Goal: Task Accomplishment & Management: Manage account settings

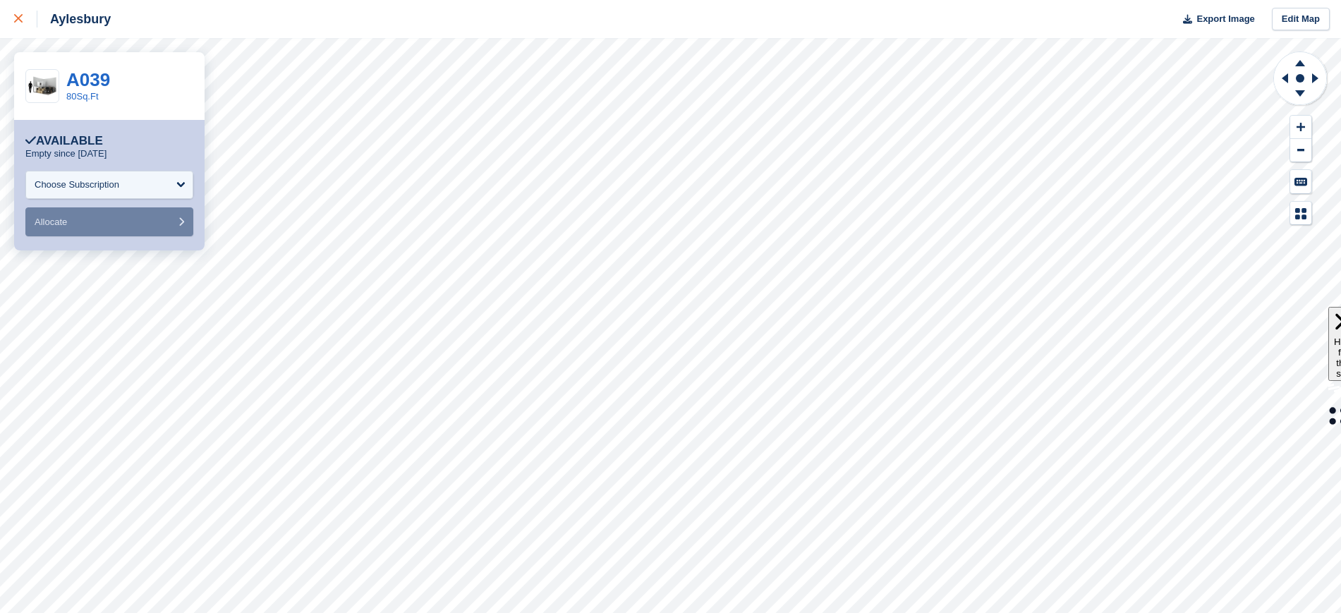
click at [13, 18] on link at bounding box center [18, 19] width 37 height 38
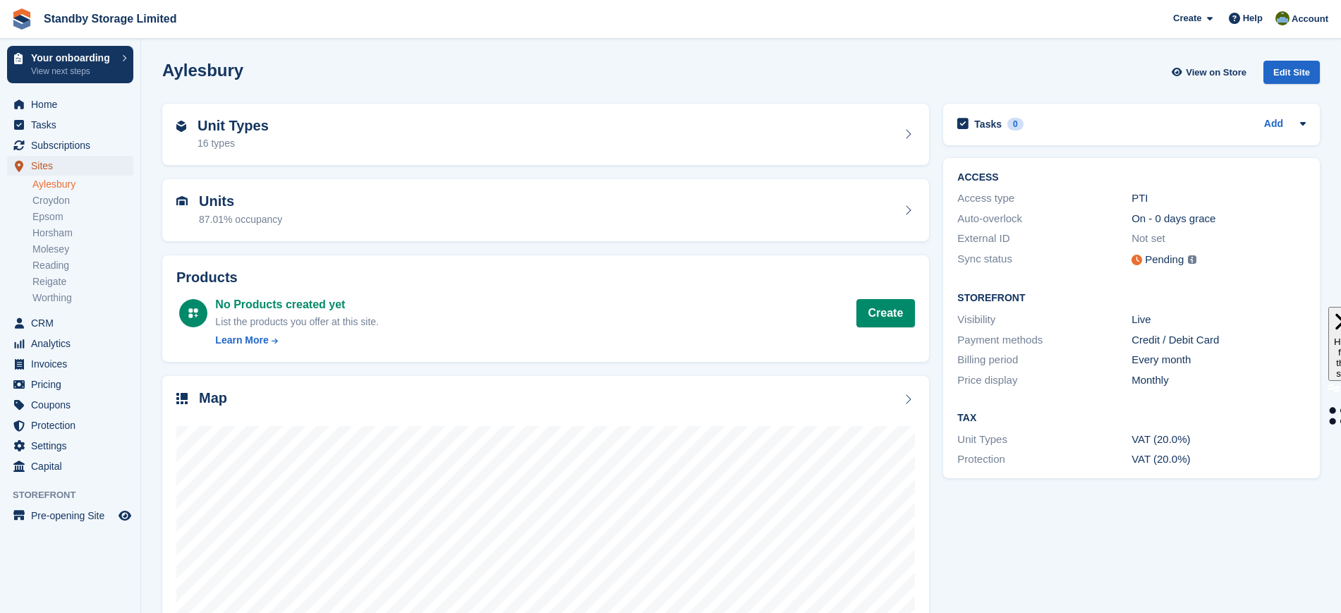
click at [60, 168] on span "Sites" at bounding box center [73, 166] width 85 height 20
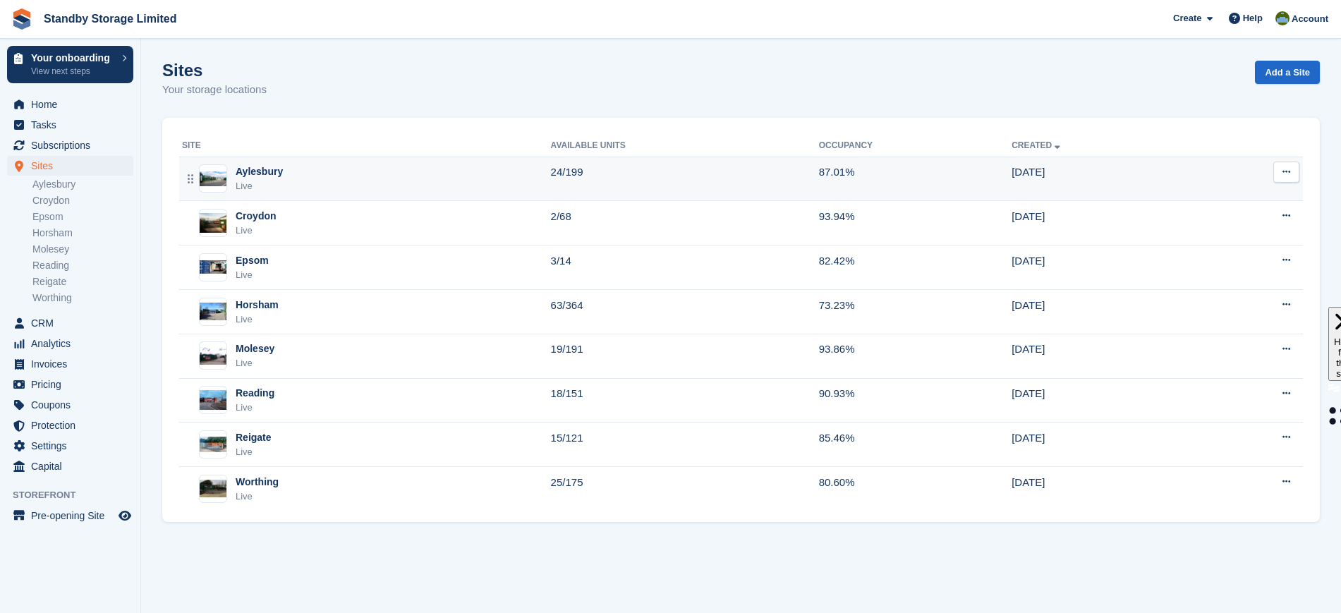
click at [377, 191] on div "Aylesbury Live" at bounding box center [366, 178] width 369 height 29
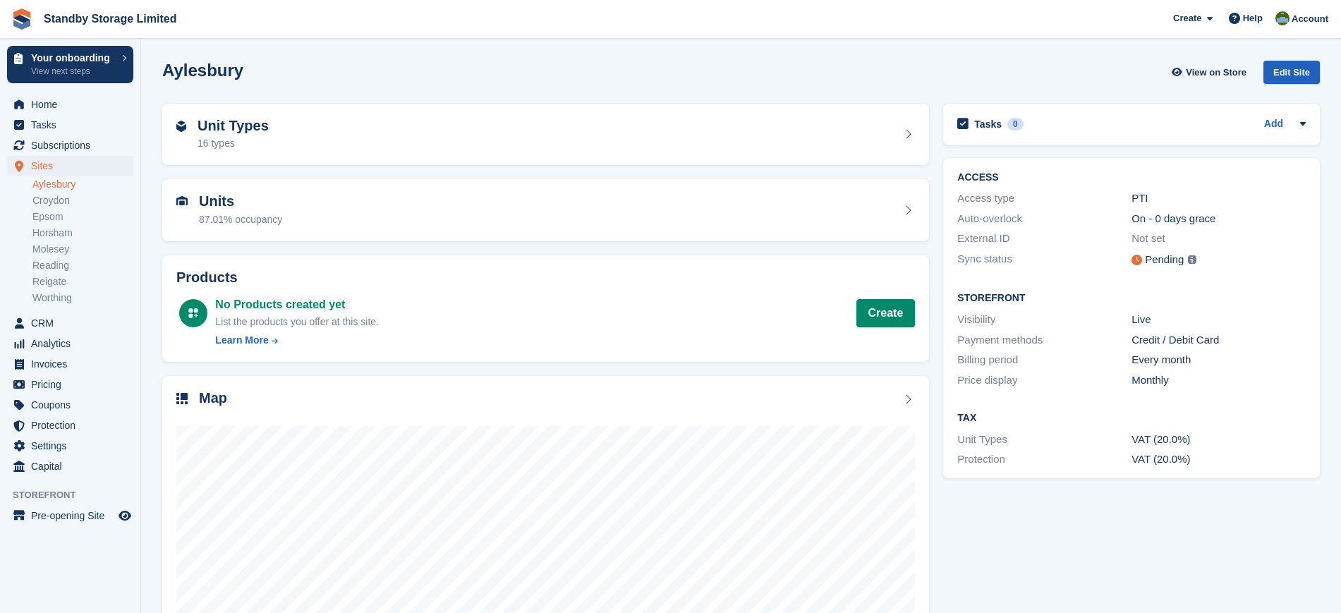
click at [1300, 59] on div "Aylesbury View on Store Edit Site" at bounding box center [741, 75] width 1172 height 43
click at [1297, 68] on div "Edit Site" at bounding box center [1292, 72] width 56 height 23
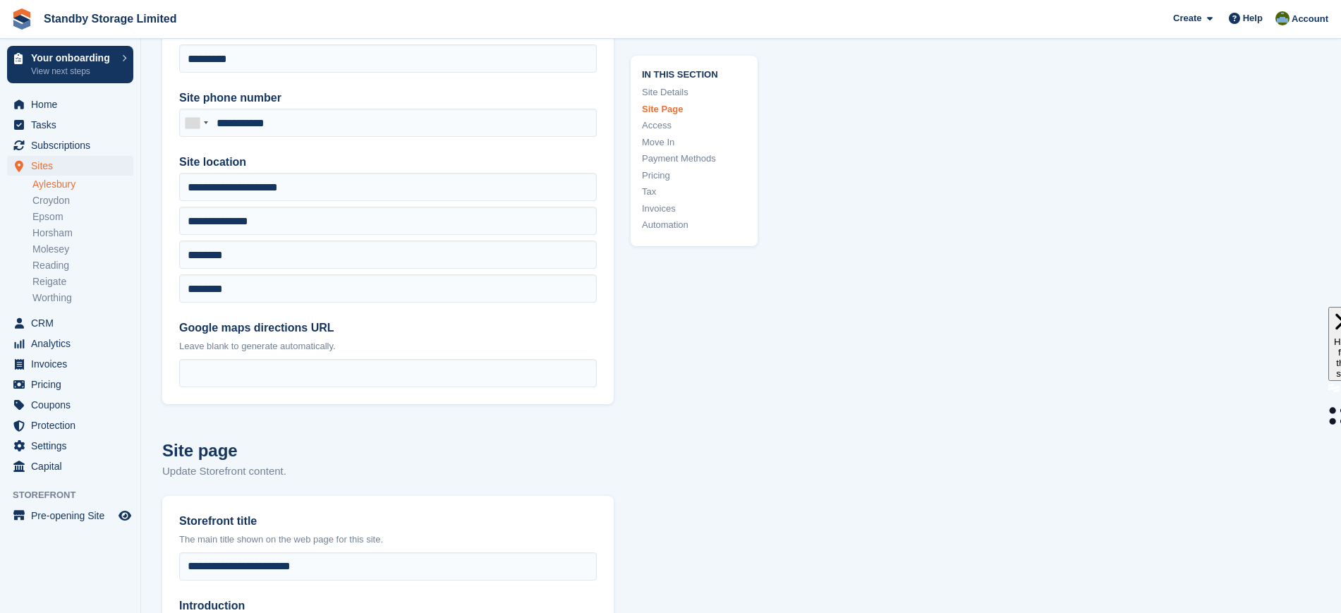
scroll to position [186, 0]
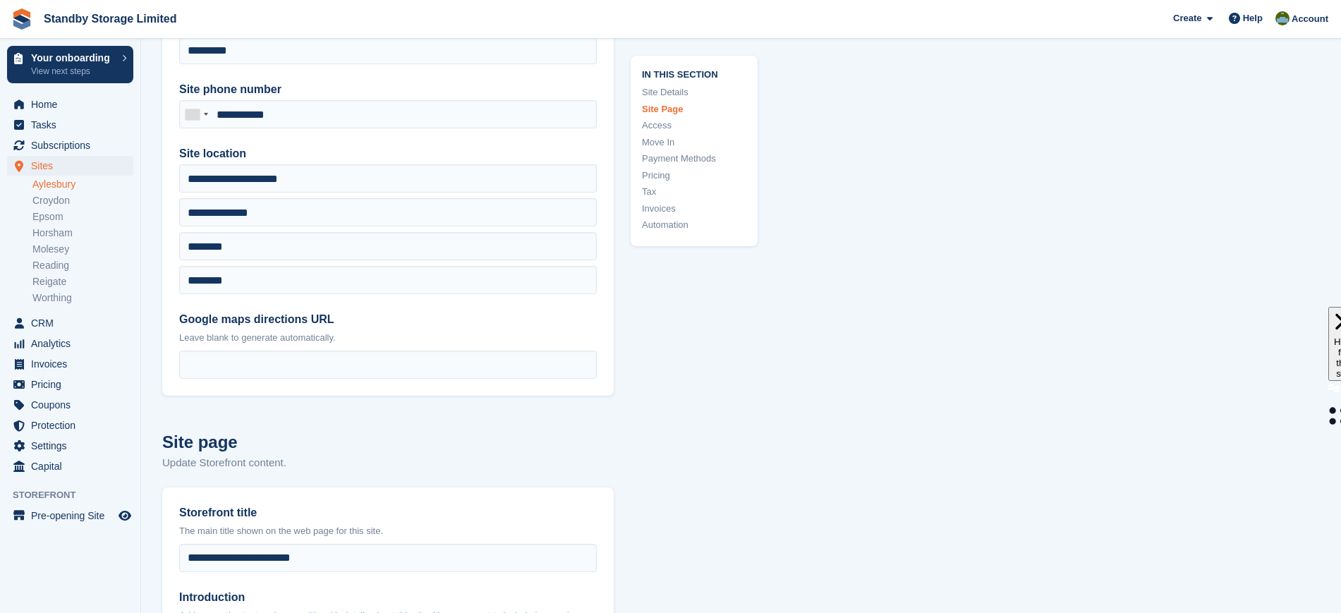
click at [291, 296] on div "Show site on Storefront Is public Site name For example the city/town this site…" at bounding box center [388, 164] width 452 height 464
click at [124, 512] on icon "Preview store" at bounding box center [125, 515] width 13 height 11
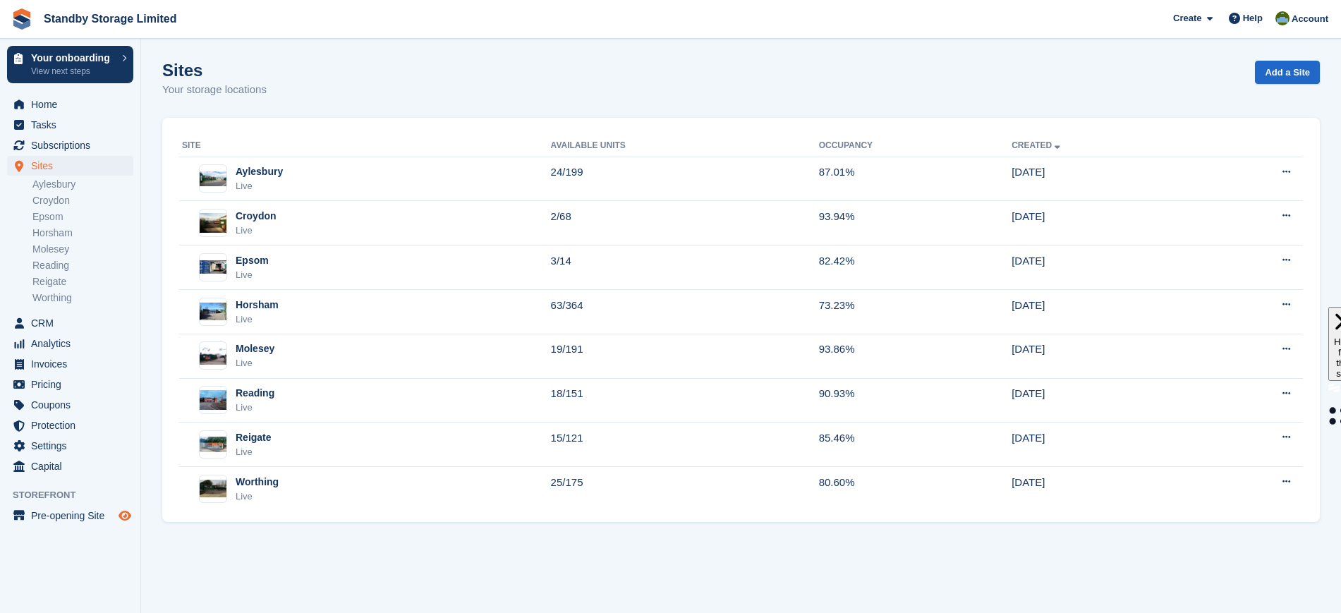
click at [125, 513] on icon "Preview store" at bounding box center [125, 515] width 13 height 11
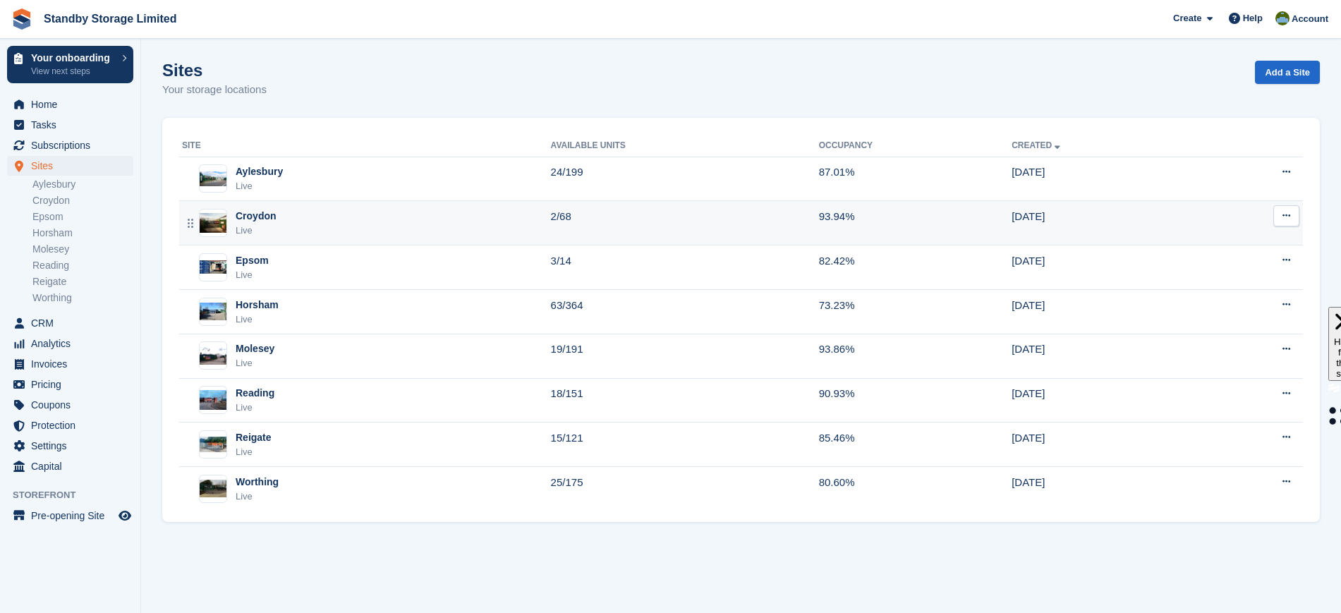
click at [495, 230] on div "Croydon Live" at bounding box center [366, 223] width 369 height 29
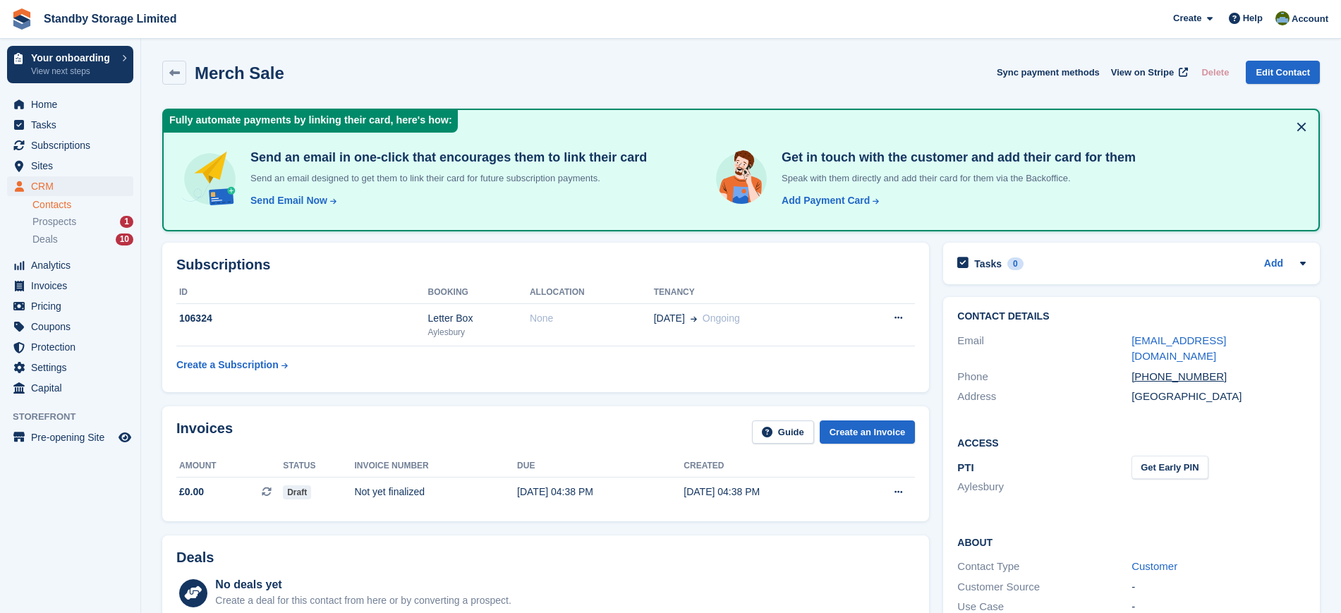
click at [52, 141] on span "Subscriptions" at bounding box center [73, 145] width 85 height 20
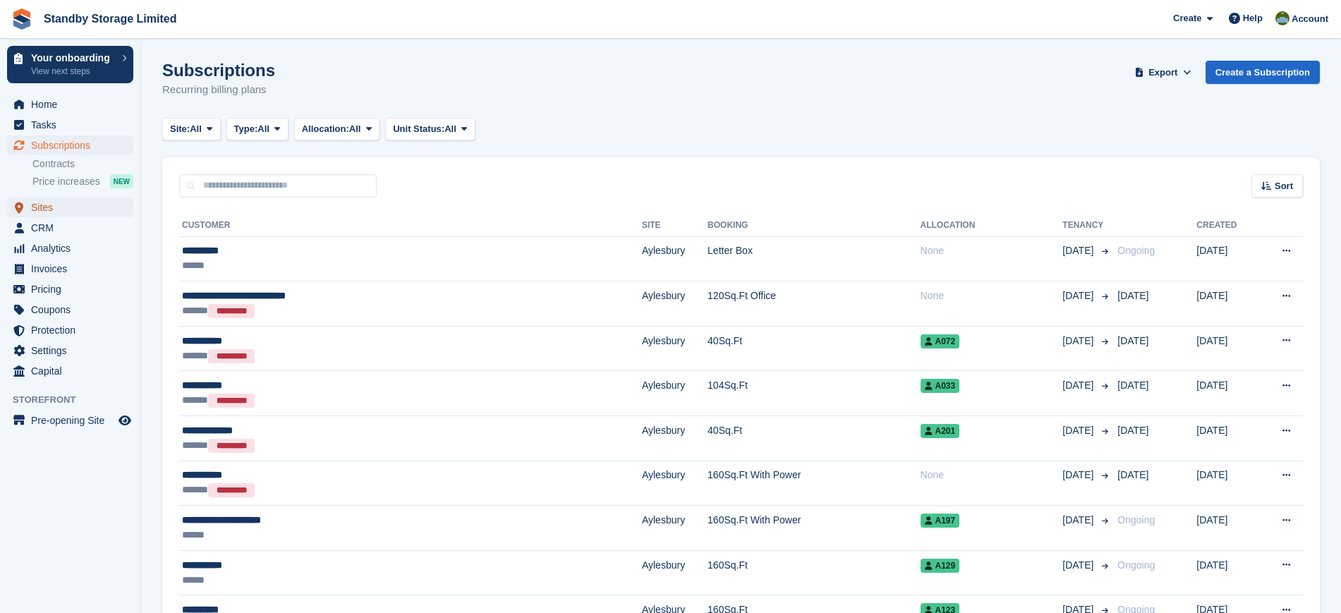
click at [61, 207] on span "Sites" at bounding box center [73, 208] width 85 height 20
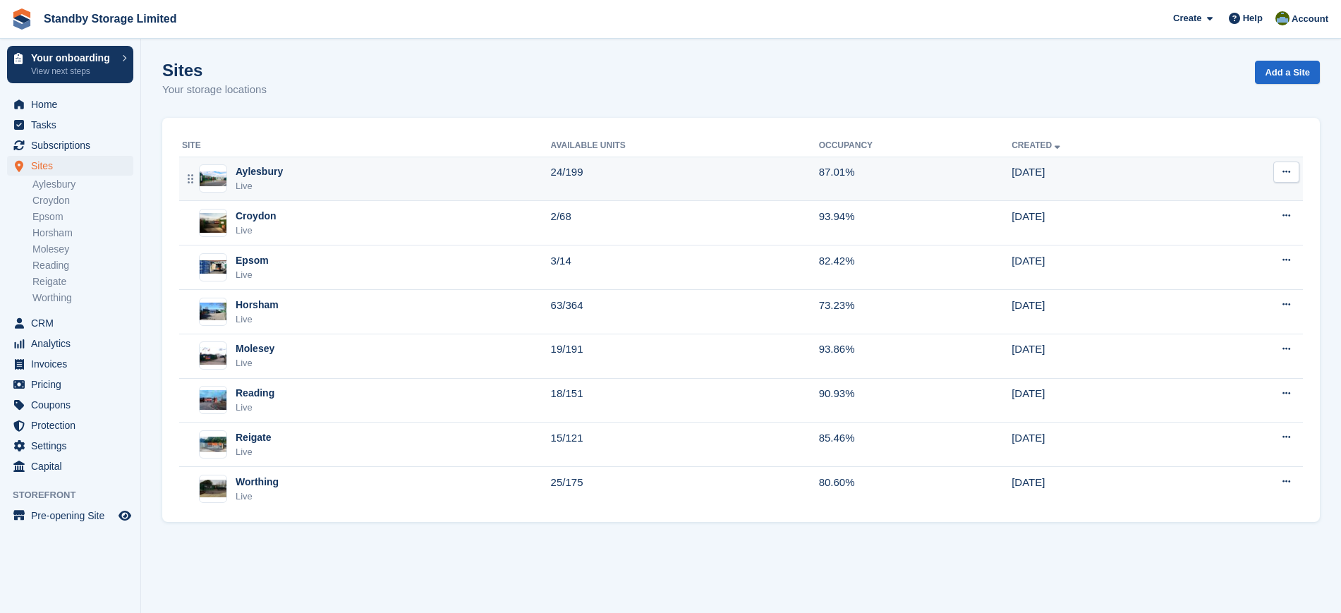
click at [648, 194] on td "24/199" at bounding box center [685, 179] width 268 height 44
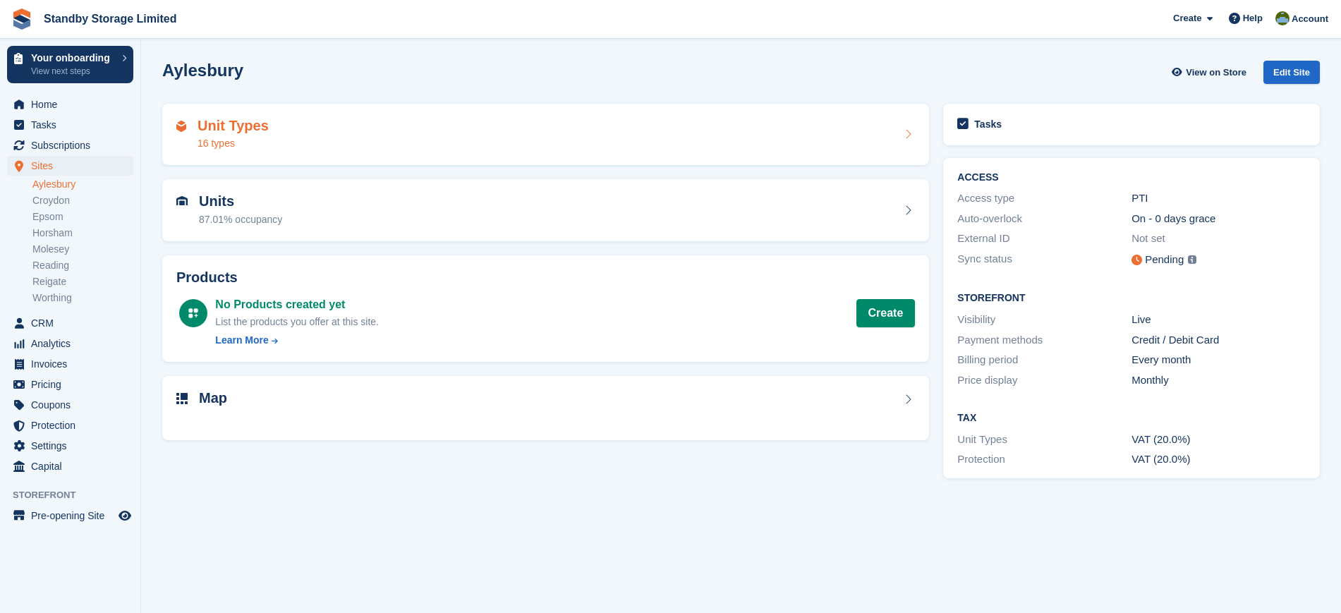
click at [663, 143] on div "Unit Types 16 types" at bounding box center [545, 135] width 739 height 34
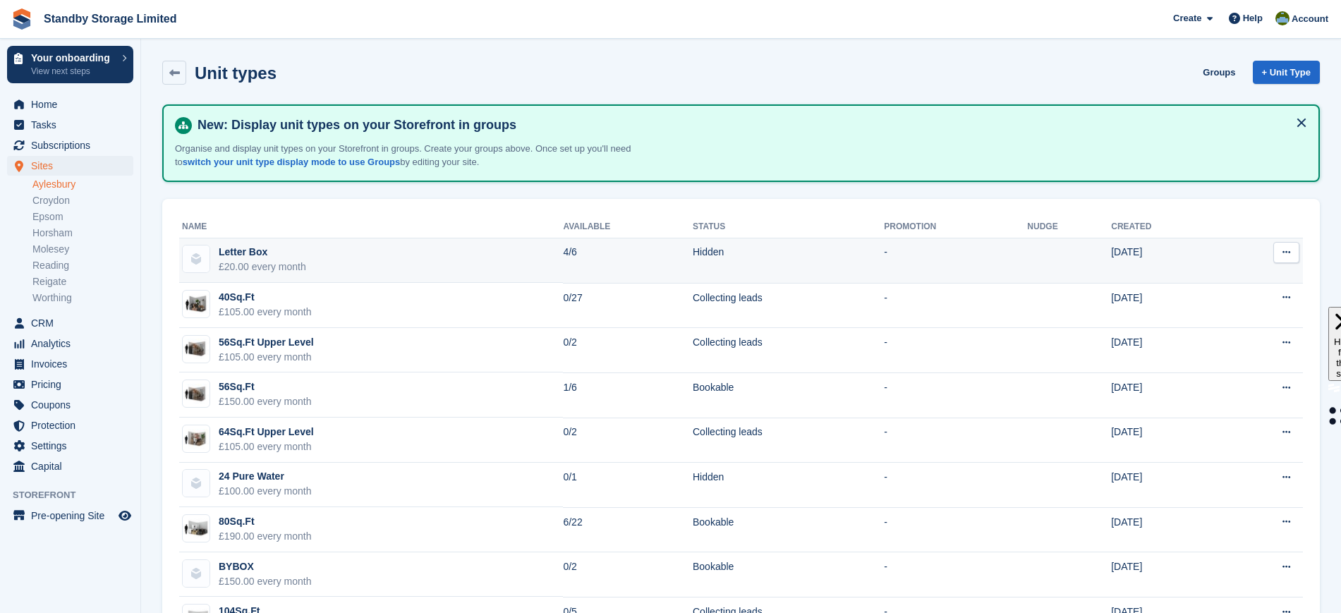
click at [634, 272] on td "4/6" at bounding box center [628, 260] width 130 height 45
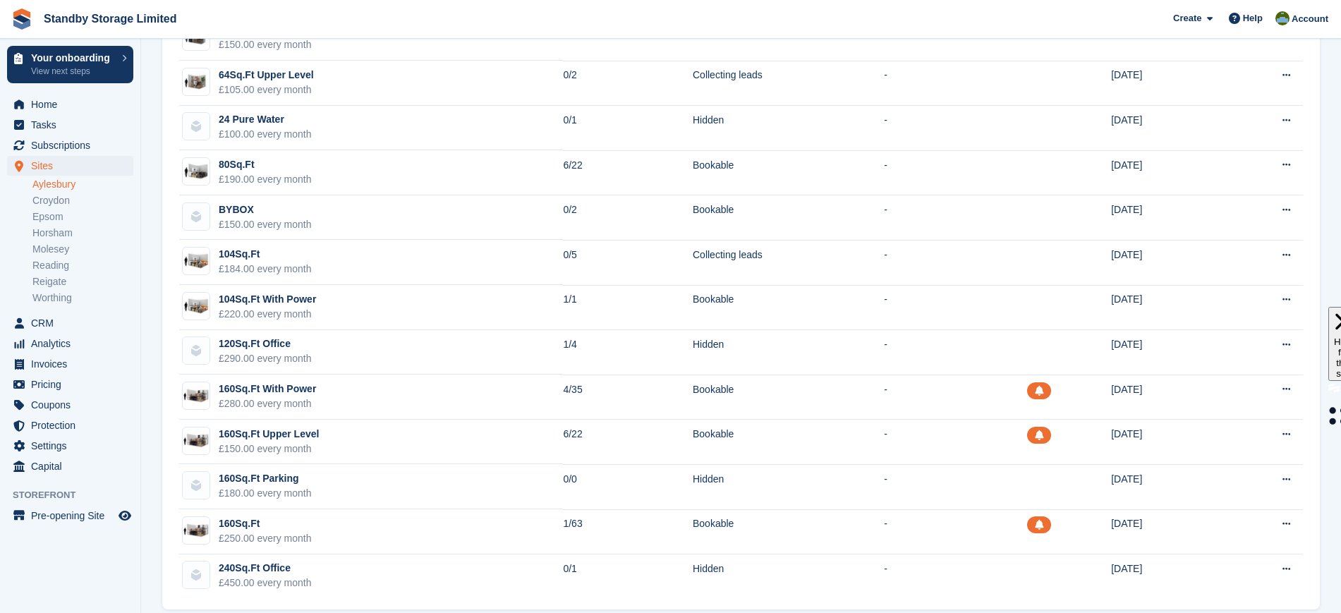
scroll to position [375, 0]
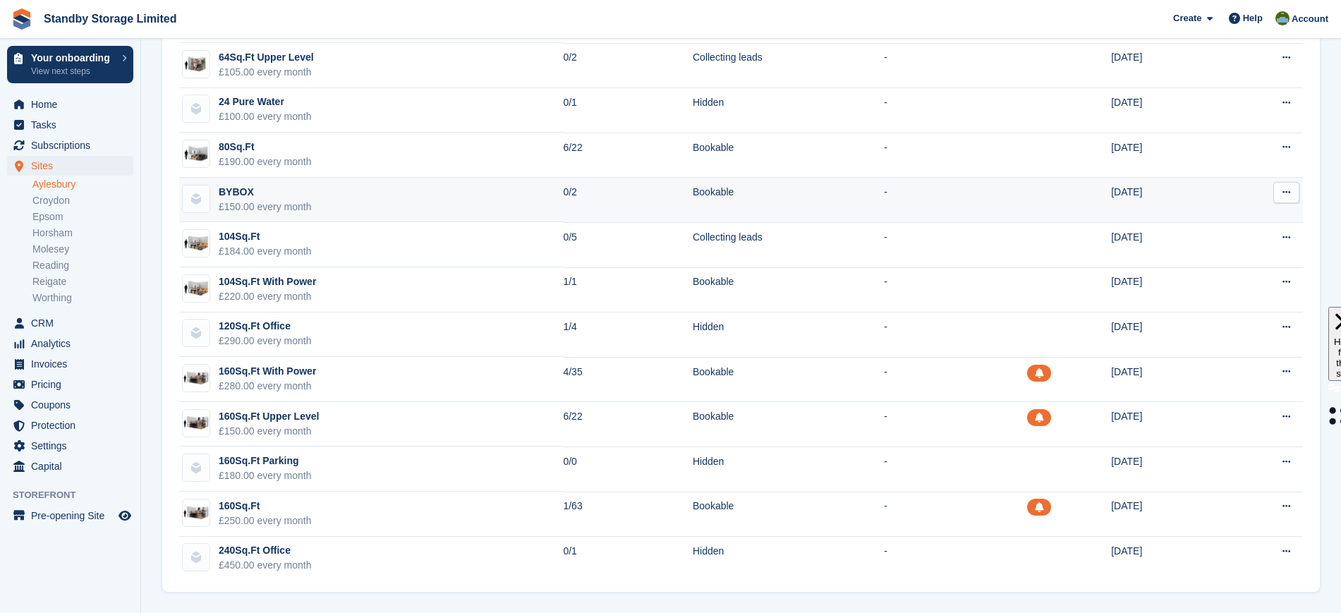
click at [884, 204] on td "-" at bounding box center [955, 200] width 143 height 45
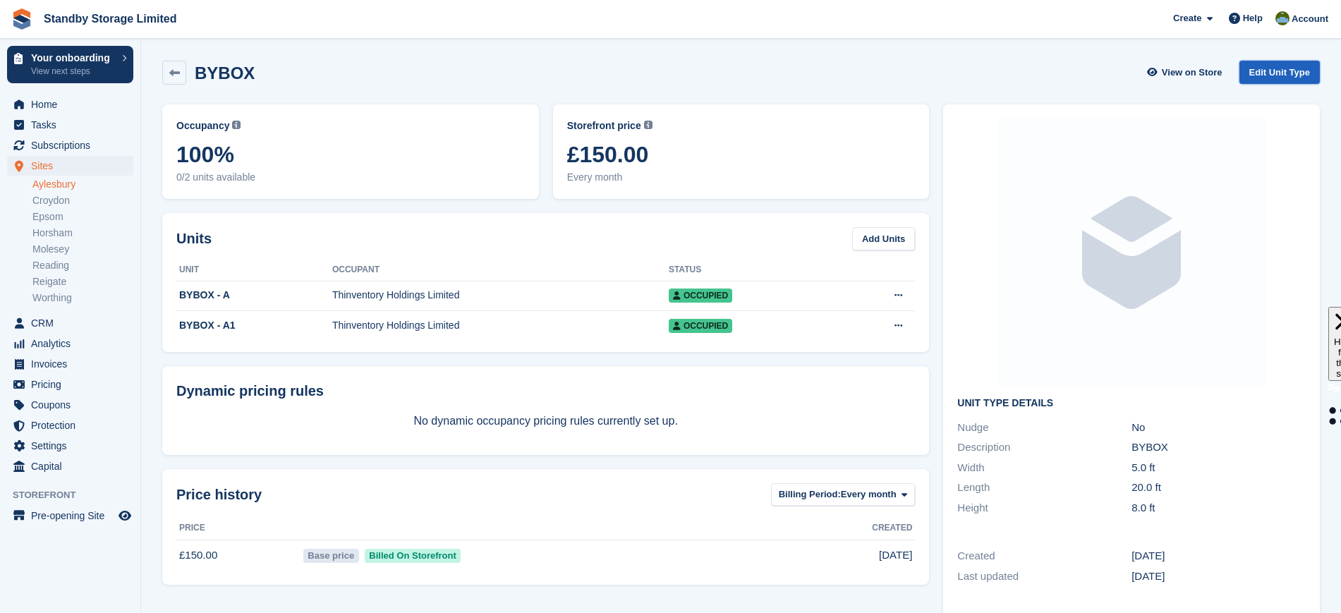
click at [1257, 75] on link "Edit Unit Type" at bounding box center [1280, 72] width 80 height 23
click at [1274, 67] on link "Edit Unit Type" at bounding box center [1280, 72] width 80 height 23
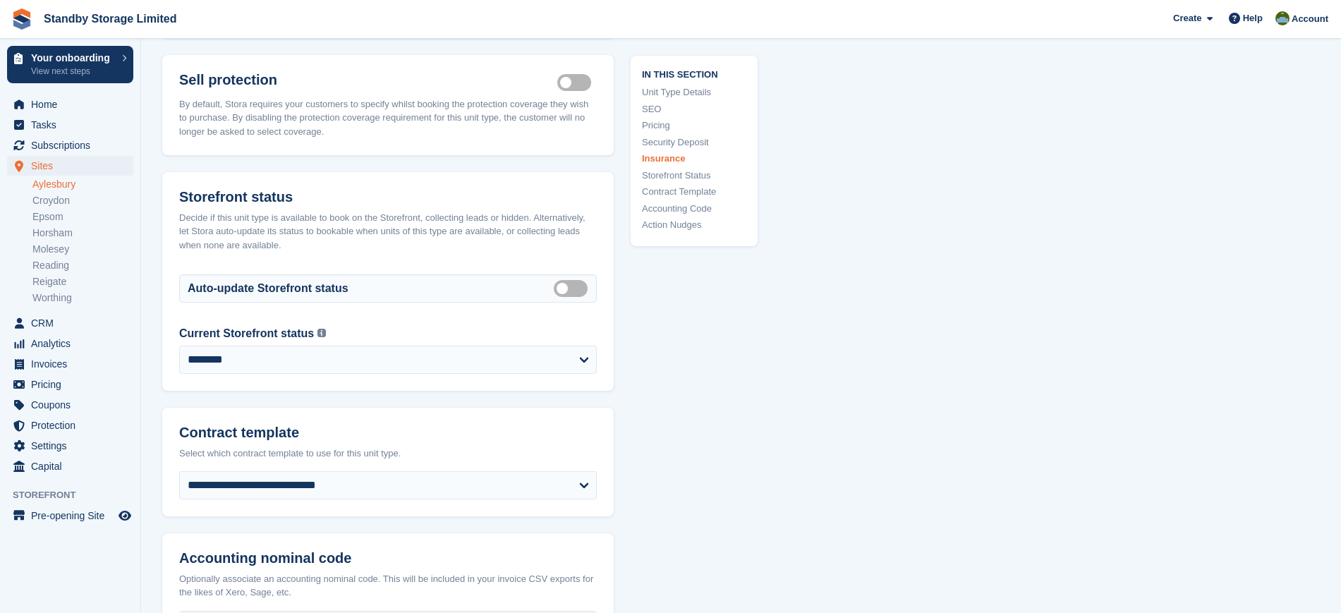
scroll to position [1818, 0]
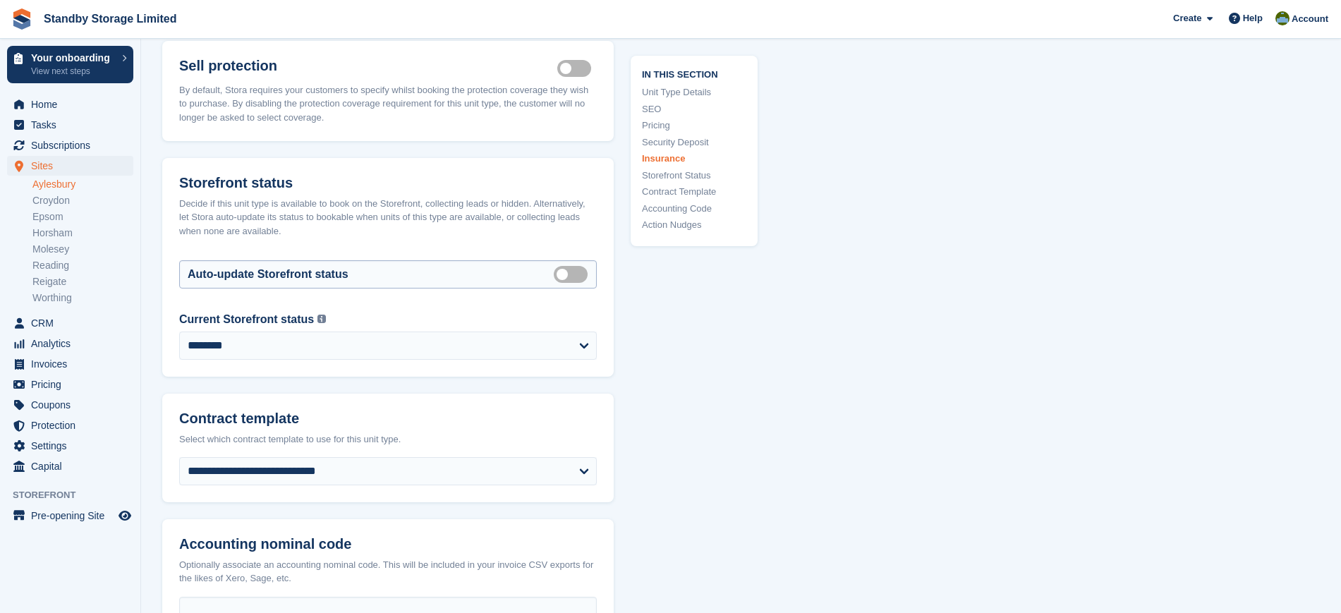
click at [556, 273] on label "Auto manage storefront status" at bounding box center [574, 274] width 40 height 2
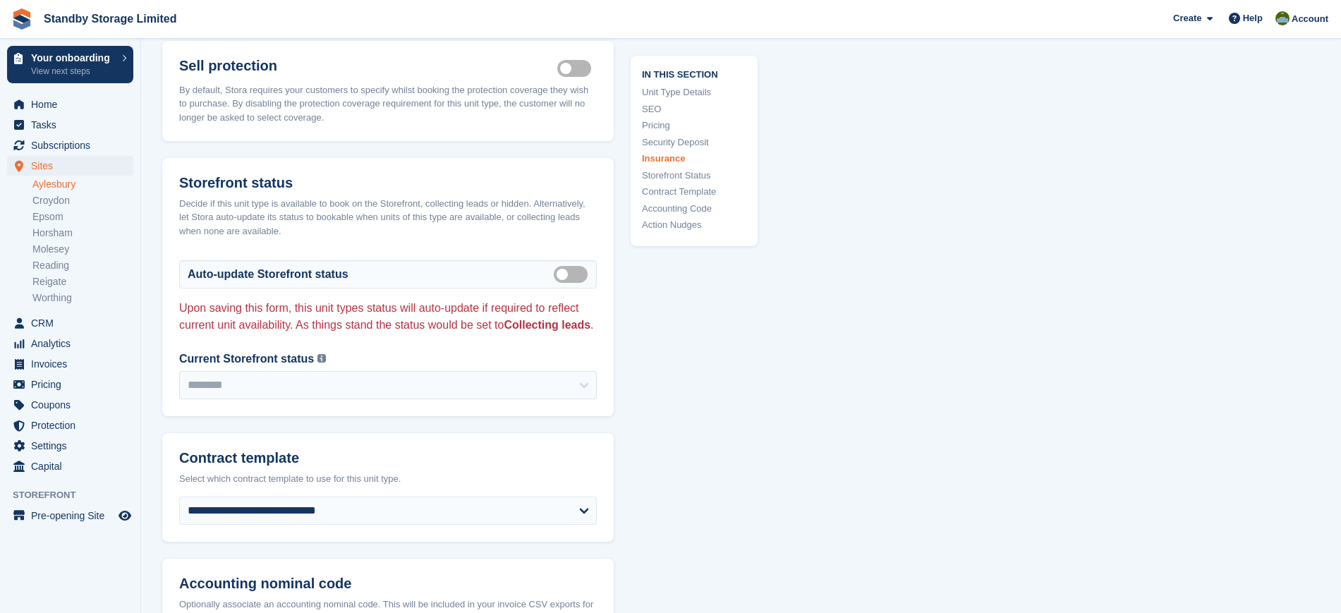
click at [570, 273] on label "Auto manage storefront status" at bounding box center [574, 274] width 40 height 2
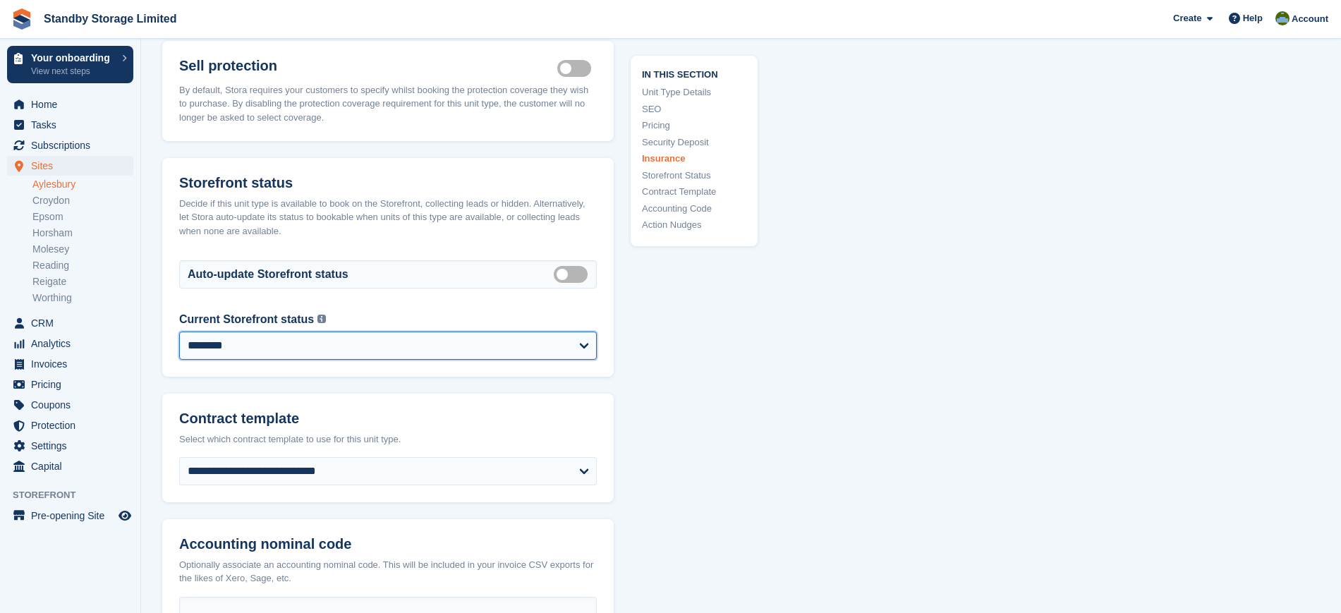
click at [500, 334] on select "**********" at bounding box center [388, 346] width 418 height 28
select select "******"
click at [179, 332] on select "**********" at bounding box center [388, 346] width 418 height 28
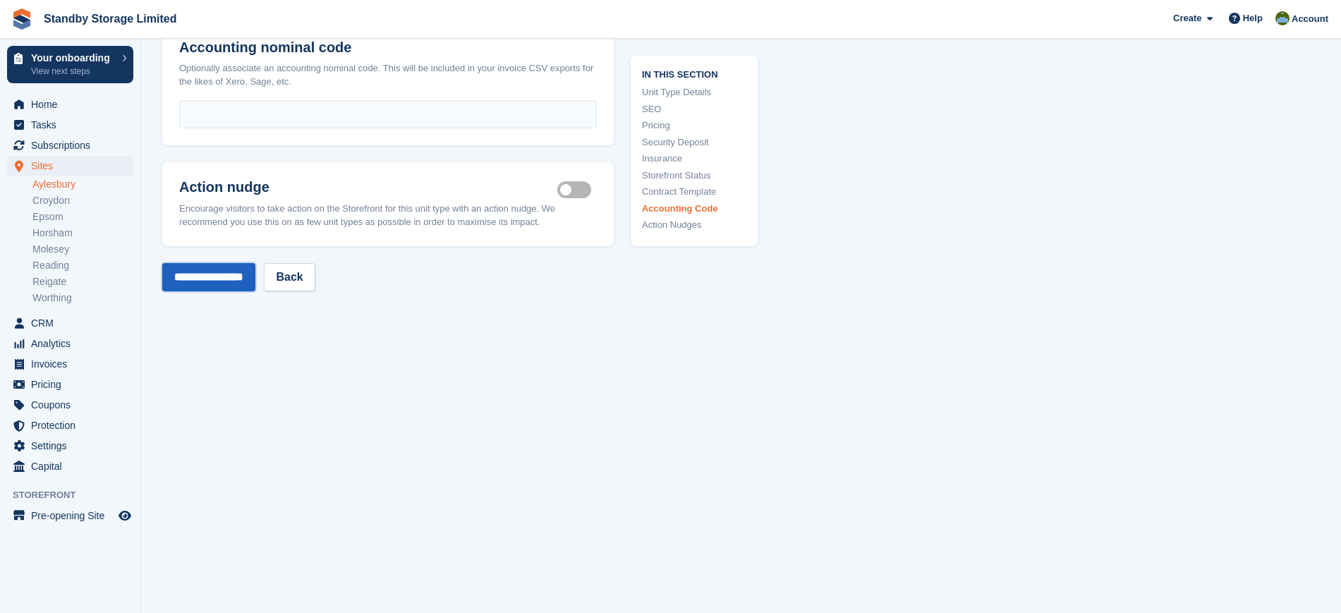
click at [232, 263] on input "**********" at bounding box center [208, 277] width 93 height 28
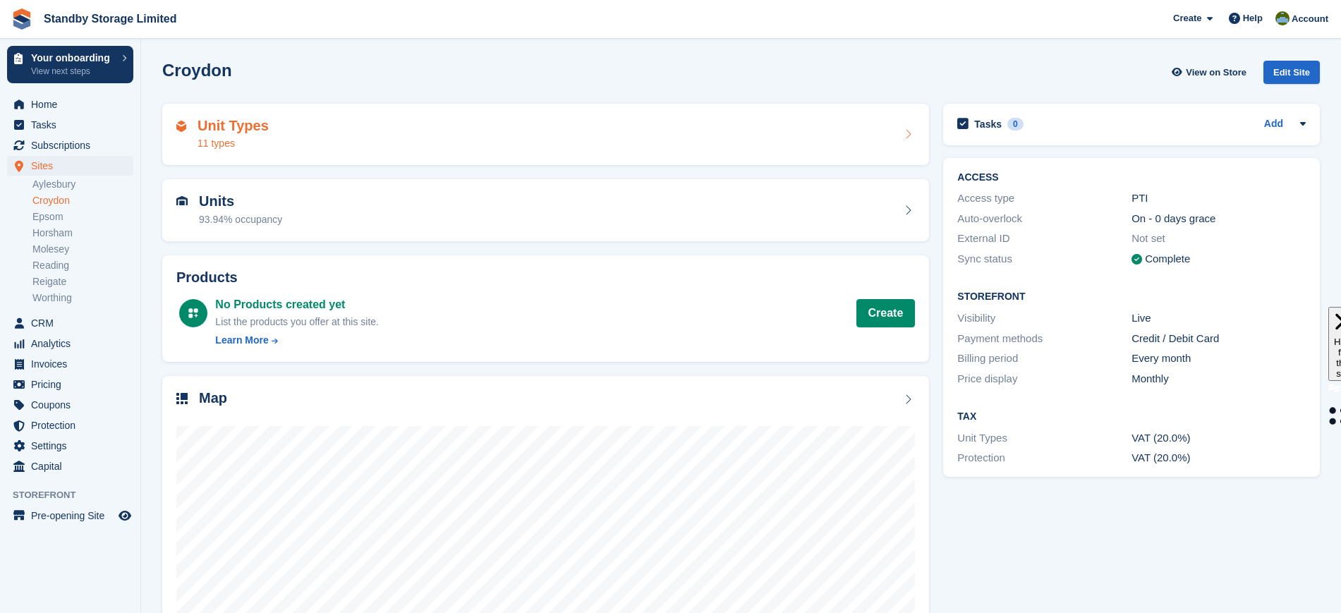
click at [480, 146] on div "Unit Types 11 types" at bounding box center [545, 135] width 739 height 34
click at [551, 152] on div "Unit Types 11 types" at bounding box center [545, 135] width 767 height 62
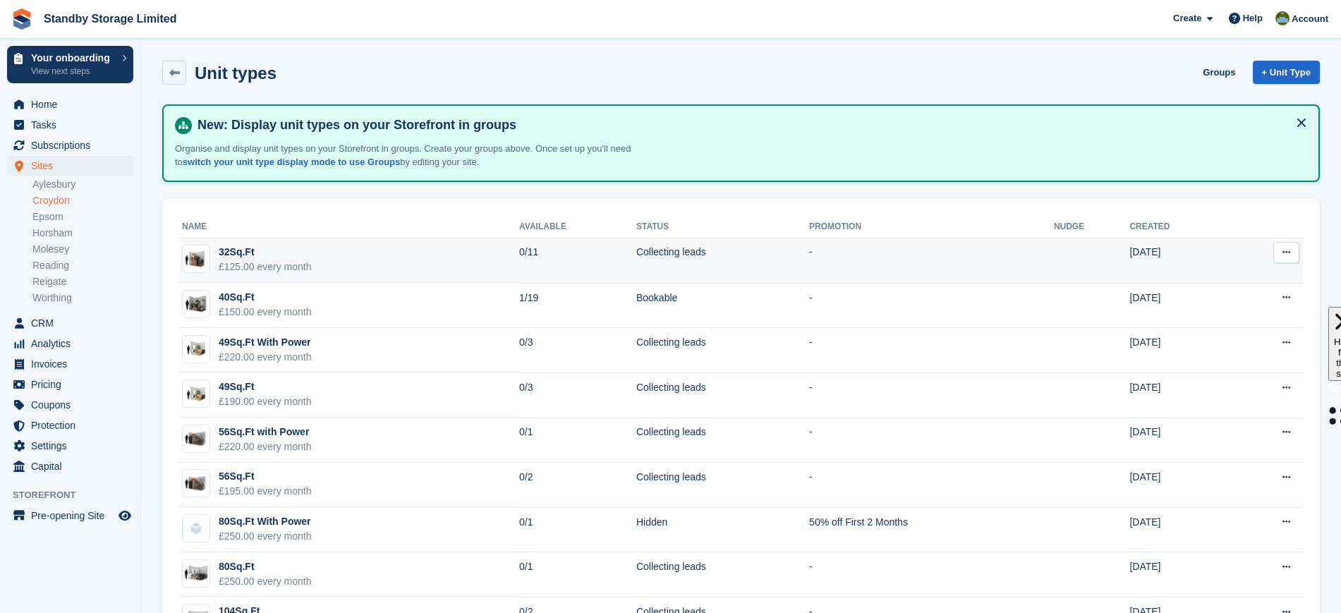
click at [837, 253] on td "-" at bounding box center [931, 260] width 245 height 45
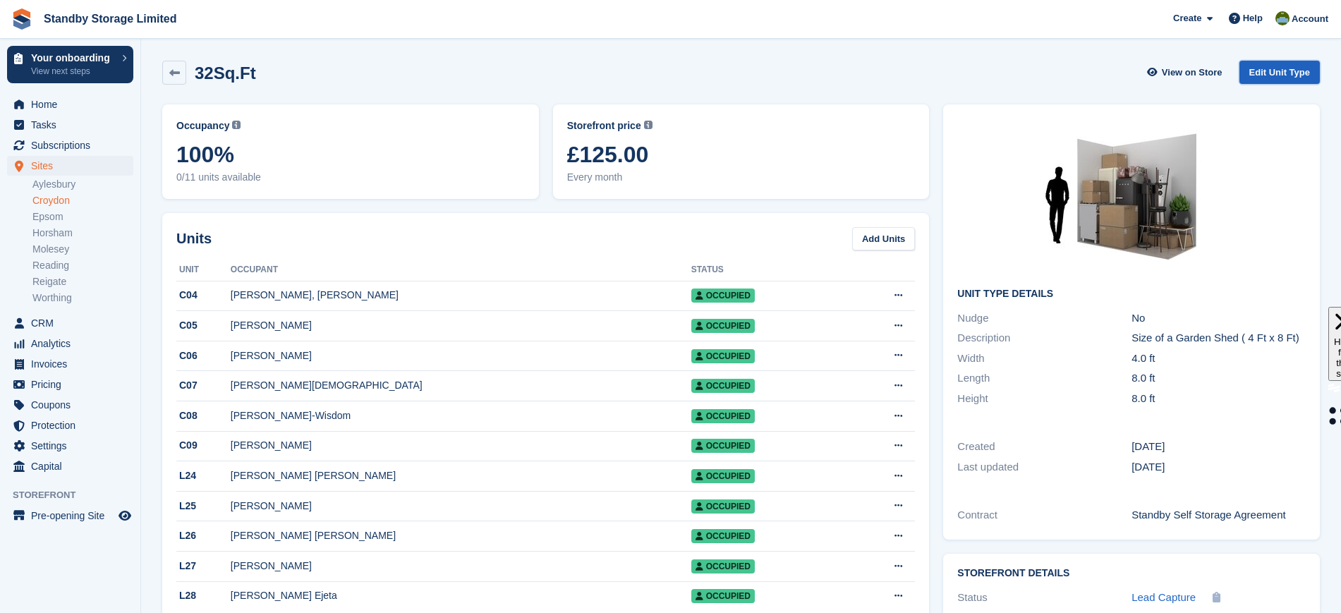
click at [1282, 69] on link "Edit Unit Type" at bounding box center [1280, 72] width 80 height 23
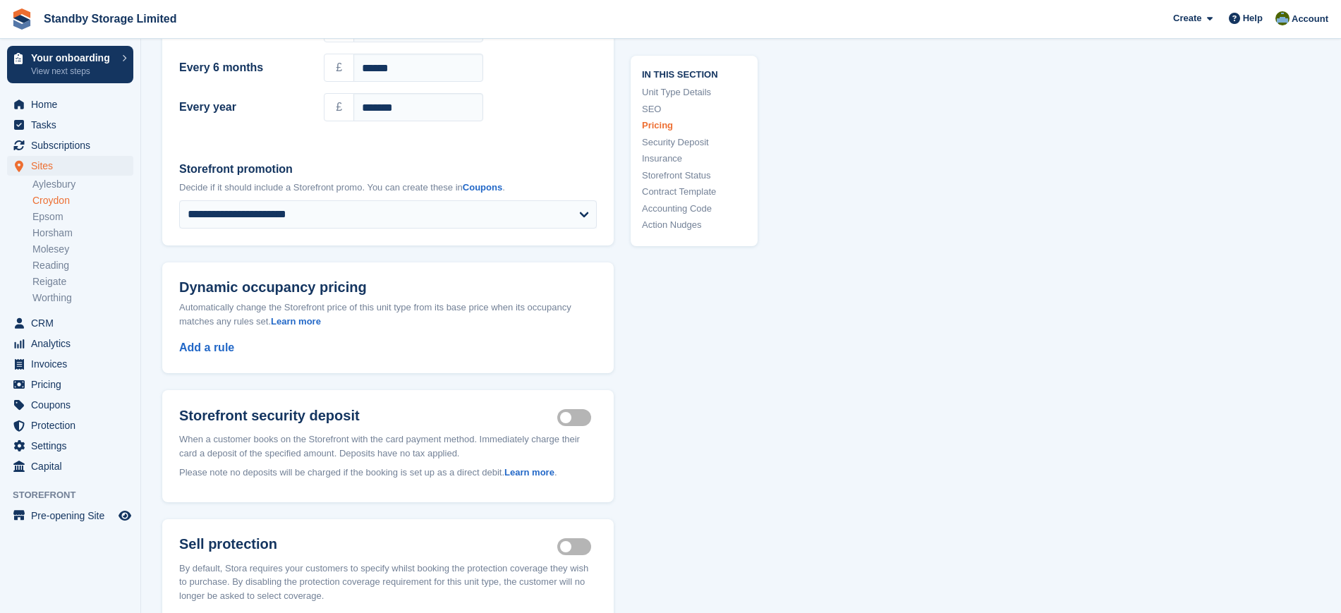
scroll to position [1482, 0]
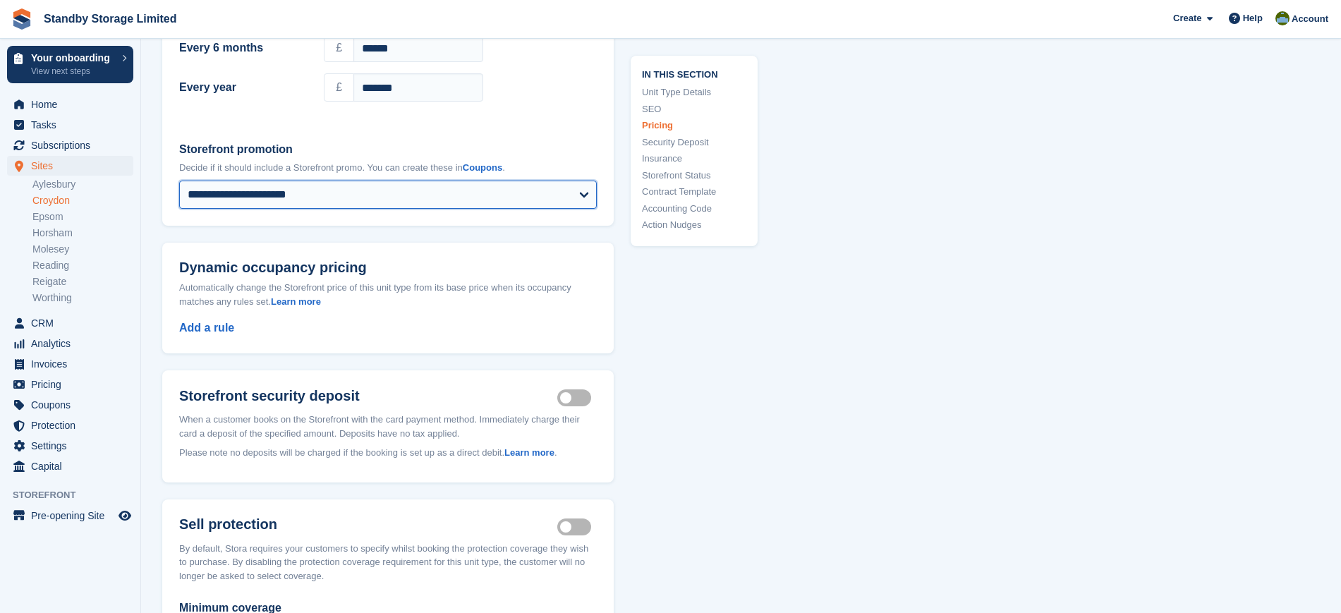
click at [564, 186] on select "**********" at bounding box center [388, 195] width 418 height 28
click at [788, 367] on div "**********" at bounding box center [741, 204] width 1158 height 3139
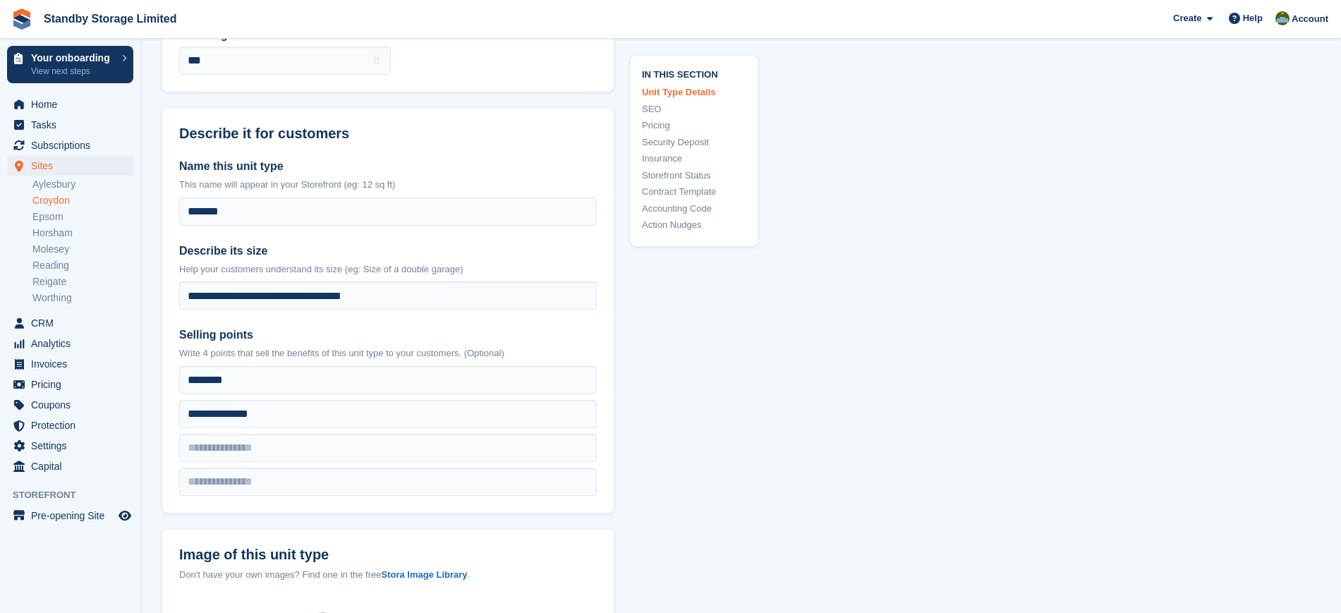
scroll to position [0, 0]
